Goal: Transaction & Acquisition: Purchase product/service

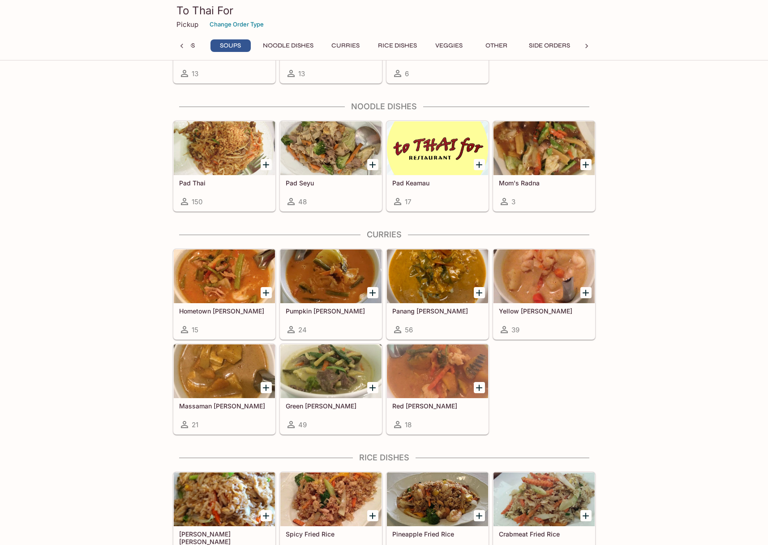
scroll to position [496, 0]
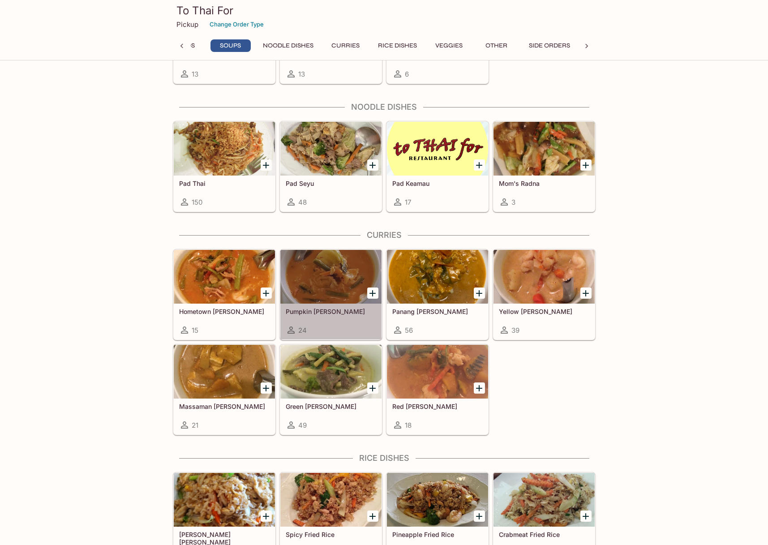
click at [335, 287] on div at bounding box center [330, 277] width 101 height 54
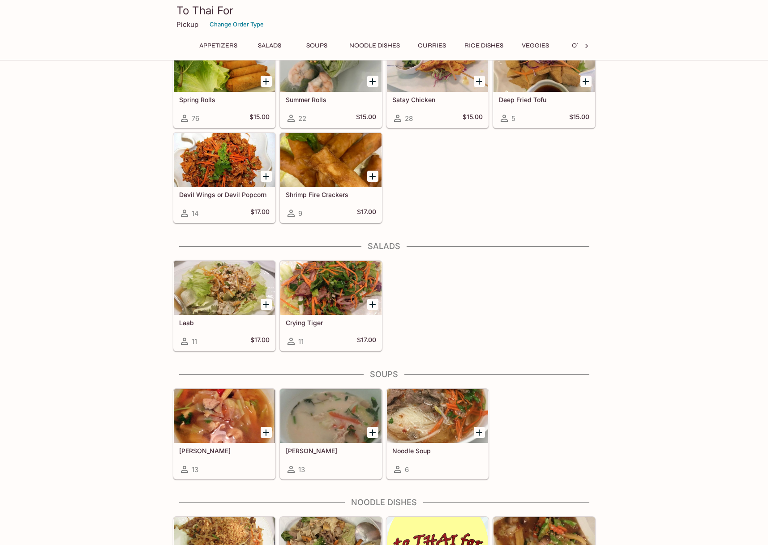
scroll to position [107, 0]
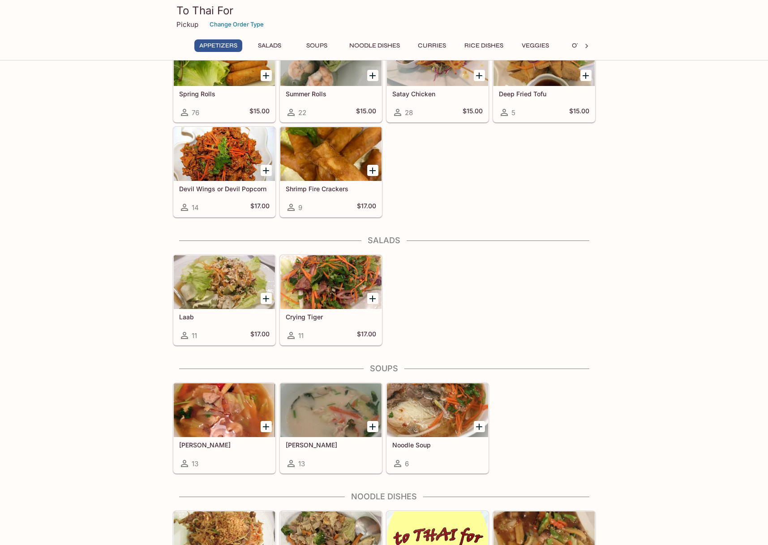
click at [448, 416] on div at bounding box center [437, 410] width 101 height 54
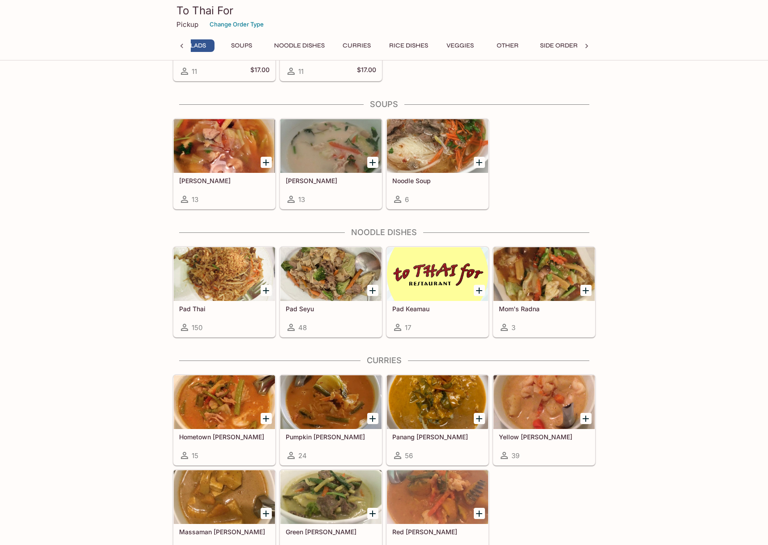
scroll to position [0, 59]
